Goal: Information Seeking & Learning: Check status

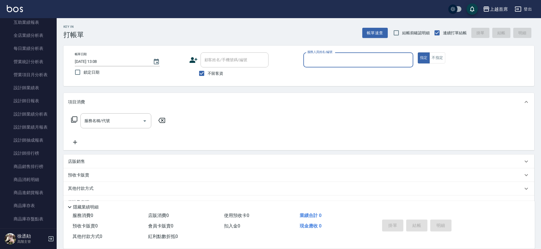
scroll to position [323, 0]
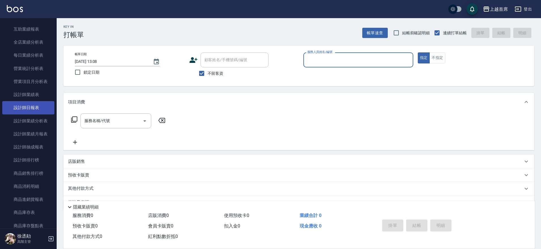
click at [31, 109] on link "設計師日報表" at bounding box center [28, 107] width 52 height 13
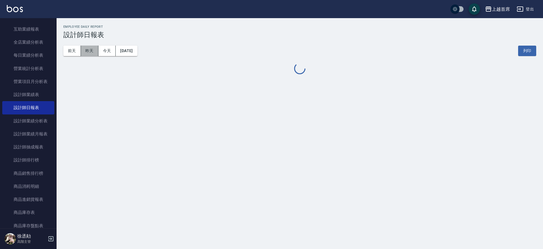
click at [93, 48] on button "昨天" at bounding box center [90, 51] width 18 height 10
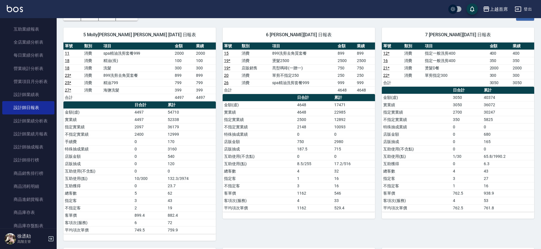
scroll to position [248, 0]
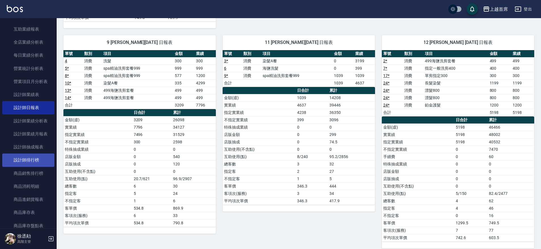
drag, startPoint x: 35, startPoint y: 162, endPoint x: 22, endPoint y: 155, distance: 14.1
click at [34, 161] on link "設計師排行榜" at bounding box center [28, 159] width 52 height 13
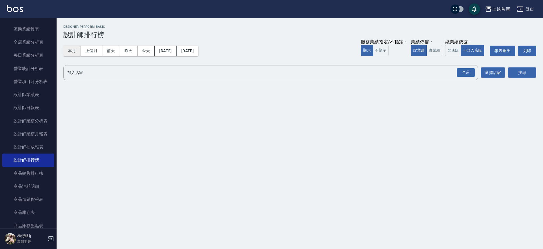
click at [70, 53] on button "本月" at bounding box center [72, 51] width 18 height 10
click at [68, 48] on button "本月" at bounding box center [72, 51] width 18 height 10
click at [436, 49] on button "實業績" at bounding box center [435, 50] width 16 height 11
click at [464, 74] on div "全選" at bounding box center [466, 72] width 18 height 9
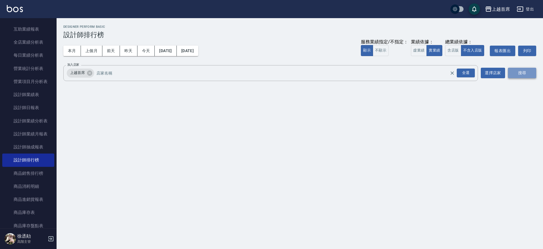
click at [529, 73] on button "搜尋" at bounding box center [522, 73] width 28 height 10
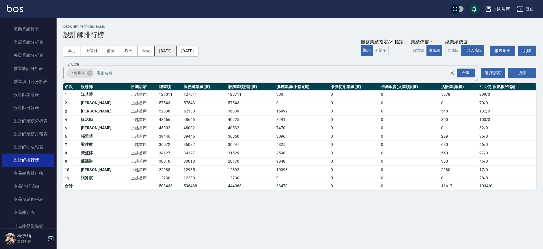
click at [177, 50] on button "[DATE]" at bounding box center [166, 51] width 22 height 10
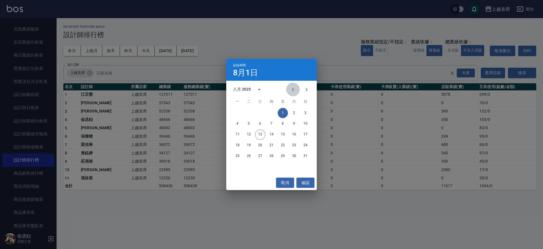
click at [292, 90] on icon "Previous month" at bounding box center [293, 89] width 7 height 7
click at [294, 123] on button "12" at bounding box center [294, 124] width 10 height 10
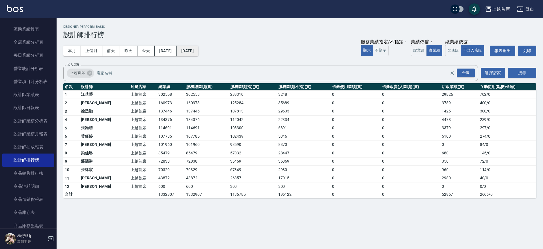
click at [198, 52] on button "[DATE]" at bounding box center [188, 51] width 22 height 10
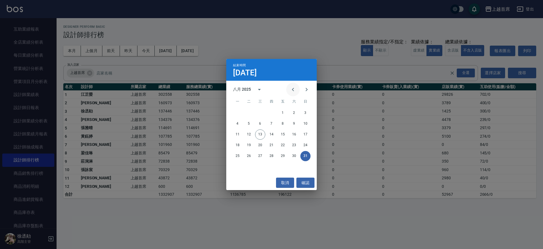
click at [293, 91] on icon "Previous month" at bounding box center [293, 89] width 7 height 7
click at [293, 124] on button "12" at bounding box center [294, 124] width 10 height 10
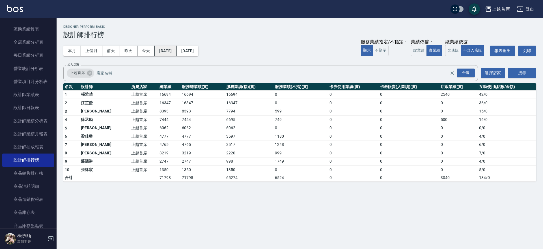
click at [166, 50] on button "[DATE]" at bounding box center [166, 51] width 22 height 10
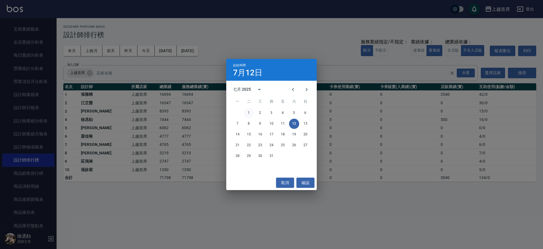
click at [249, 109] on button "1" at bounding box center [249, 113] width 10 height 10
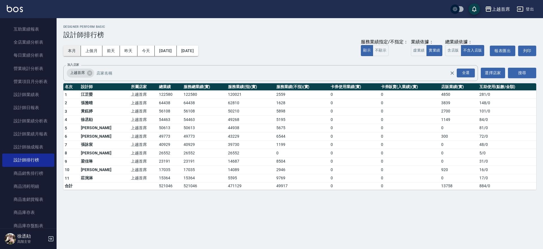
click at [76, 52] on button "本月" at bounding box center [72, 51] width 18 height 10
